Goal: Information Seeking & Learning: Find contact information

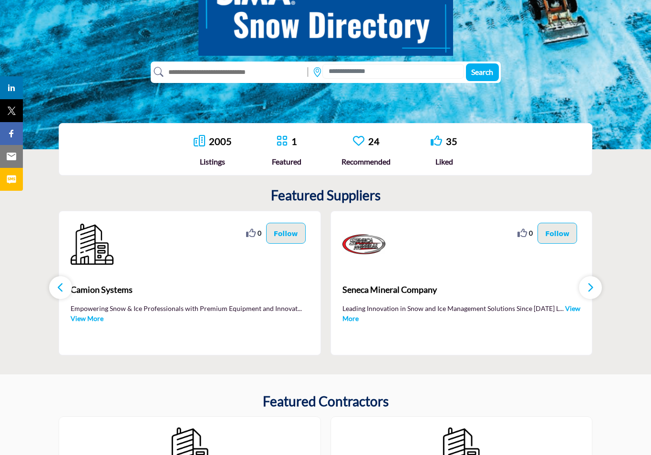
scroll to position [97, 0]
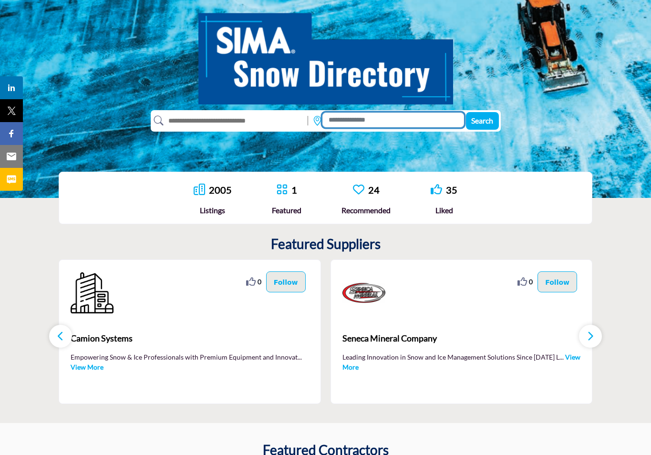
click at [344, 121] on input at bounding box center [392, 119] width 141 height 15
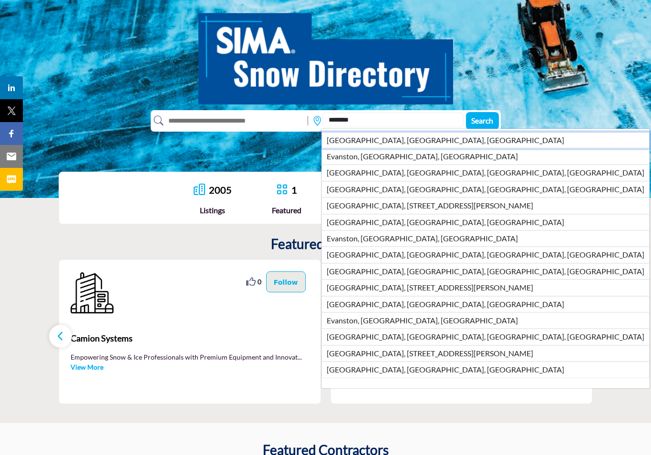
click at [348, 141] on li "Evanston, IL, USA" at bounding box center [485, 140] width 328 height 16
type input "**********"
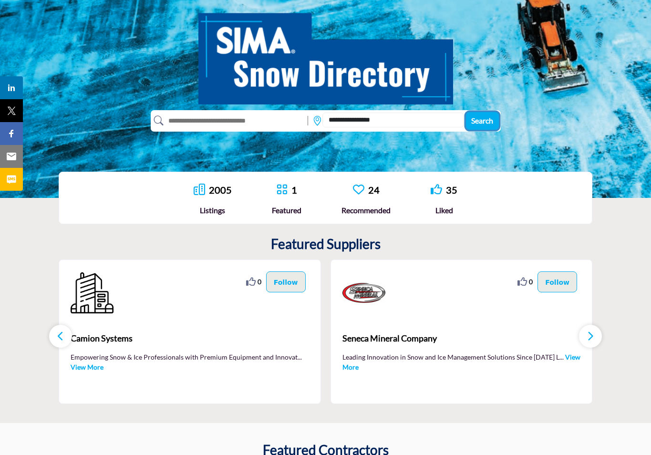
click at [484, 119] on span "Search" at bounding box center [482, 120] width 22 height 9
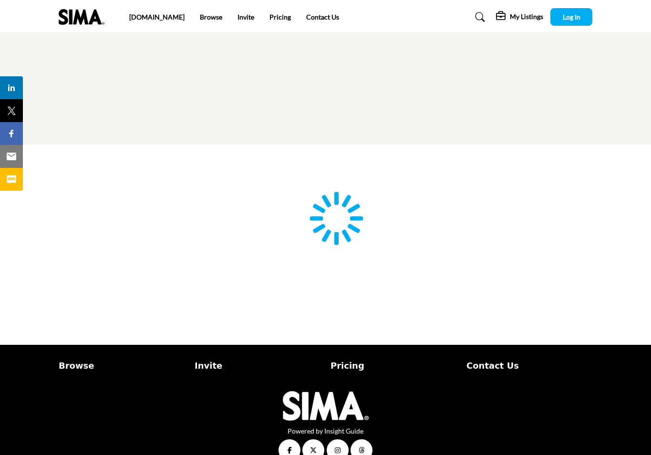
type input "**********"
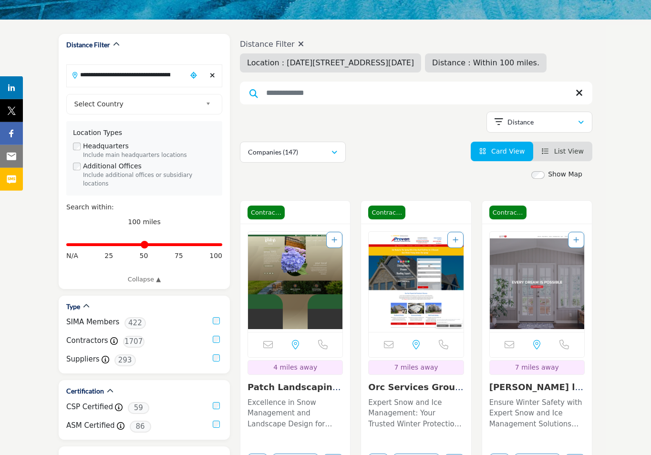
scroll to position [97, 0]
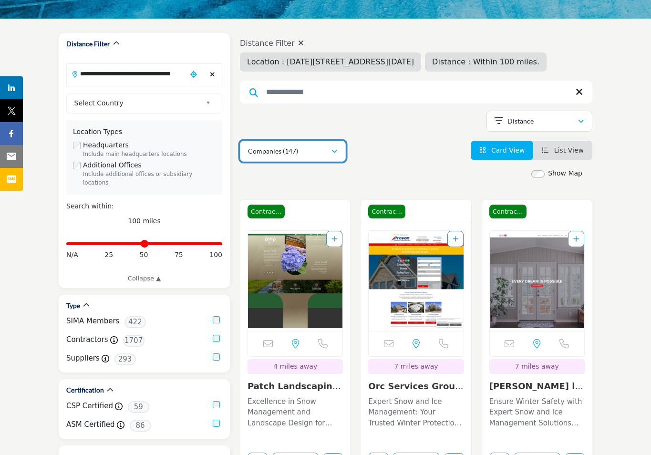
click at [339, 147] on button "Companies (147)" at bounding box center [293, 151] width 106 height 21
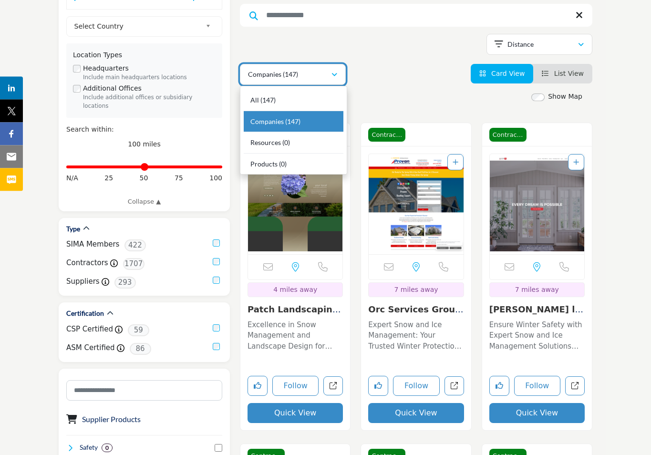
scroll to position [243, 0]
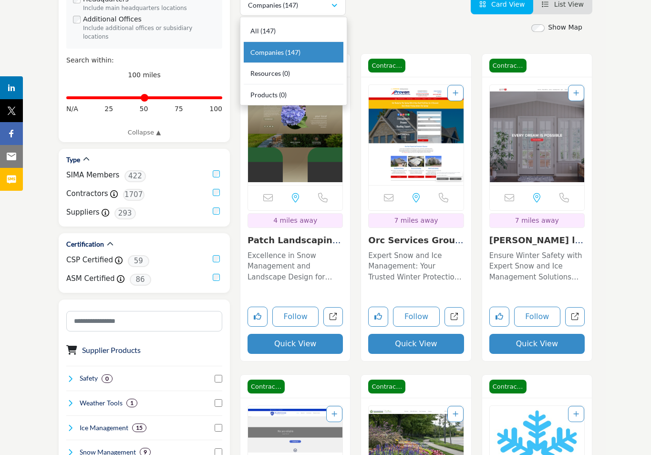
click at [403, 14] on div "Companies (147) All (147) Companies (147) Resources (0) Products (0)" at bounding box center [416, 5] width 352 height 21
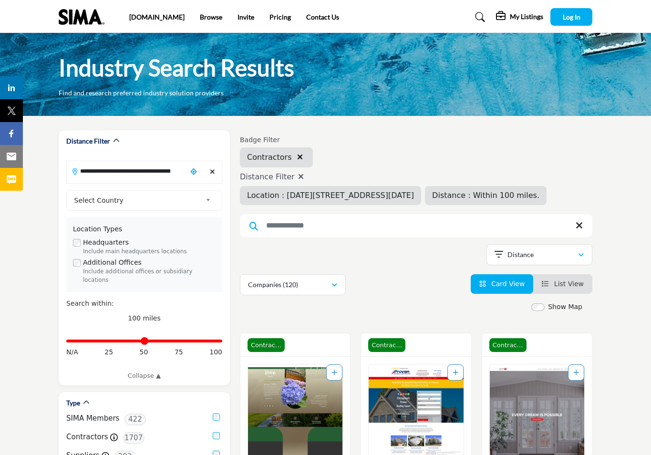
scroll to position [292, 0]
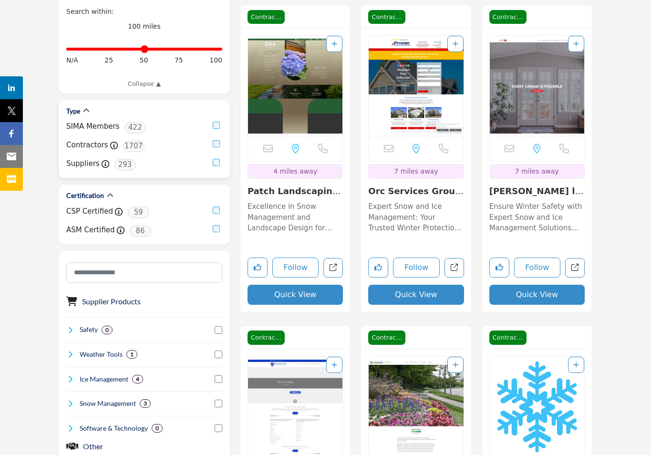
scroll to position [277, 0]
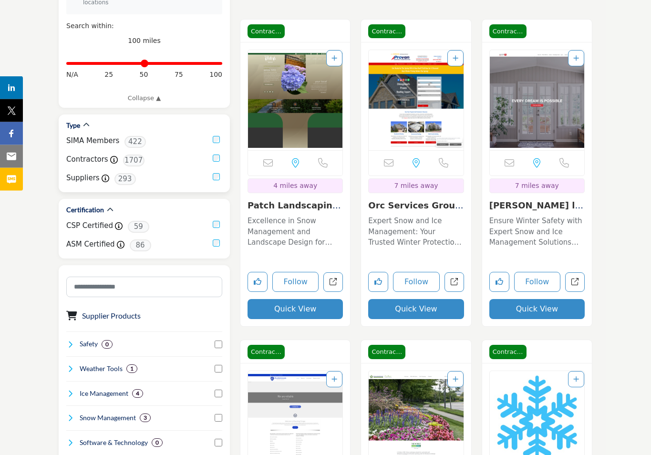
click at [217, 118] on div "Type SIMA Members 422 Contractors Contractor 1707 Suppliers Supplier 293" at bounding box center [144, 153] width 171 height 78
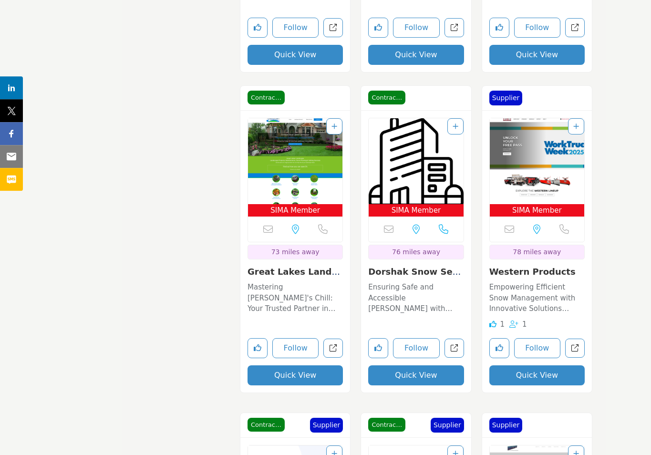
scroll to position [2188, 0]
